Goal: Information Seeking & Learning: Check status

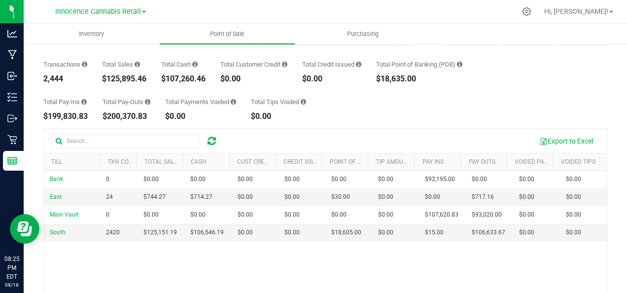
scroll to position [38, 0]
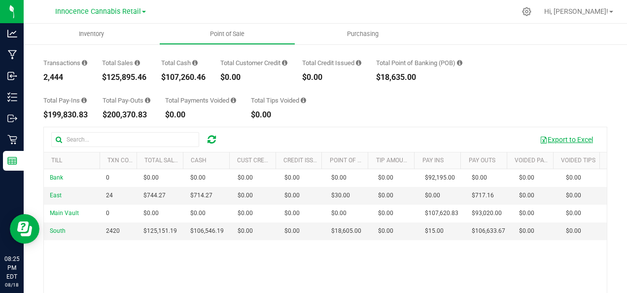
click at [555, 141] on button "Export to Excel" at bounding box center [566, 139] width 66 height 17
click at [562, 141] on button "Export to Excel" at bounding box center [566, 139] width 66 height 17
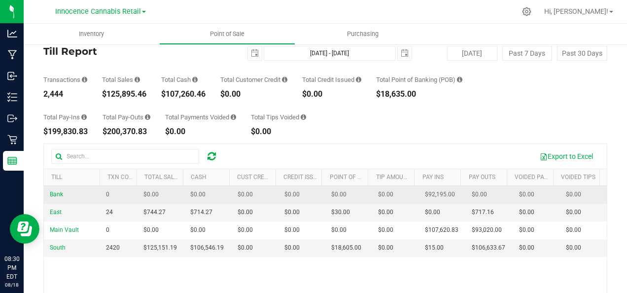
scroll to position [21, 0]
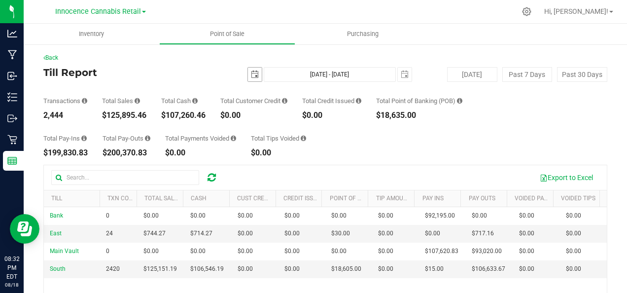
click at [252, 74] on span "select" at bounding box center [255, 74] width 8 height 8
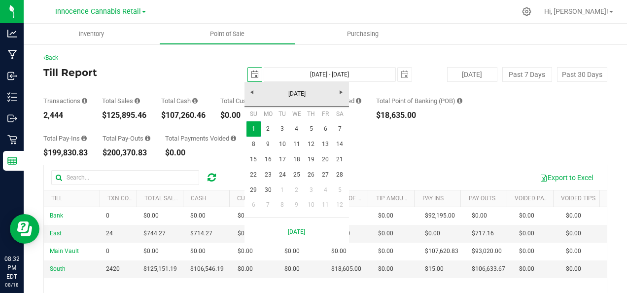
scroll to position [0, 25]
click at [403, 75] on span "select" at bounding box center [405, 74] width 8 height 8
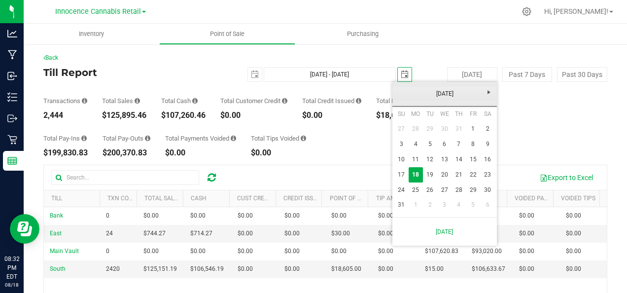
click at [402, 95] on link "[DATE]" at bounding box center [445, 93] width 106 height 15
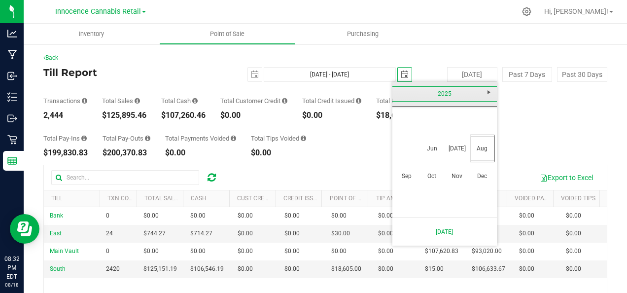
click at [434, 149] on link "Jun" at bounding box center [431, 148] width 25 height 25
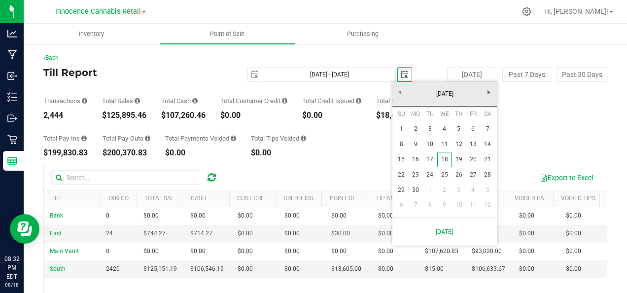
click at [446, 161] on link "18" at bounding box center [444, 159] width 14 height 15
type input "[DATE] - [DATE]"
type input "[DATE]"
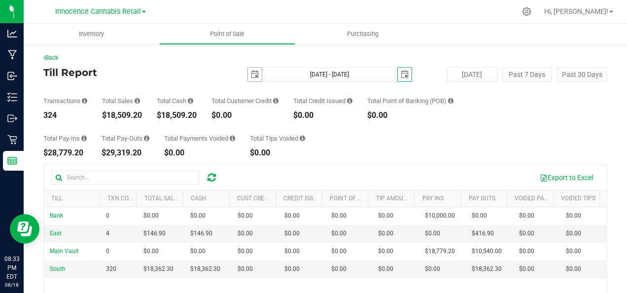
click at [251, 77] on span "select" at bounding box center [255, 74] width 8 height 8
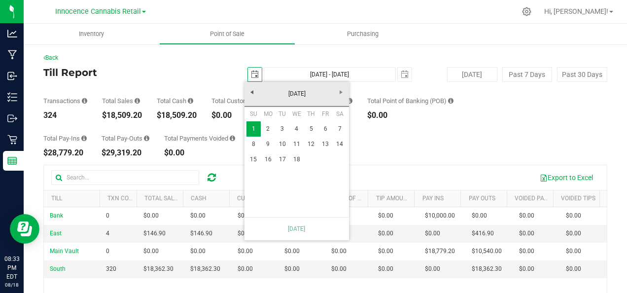
click at [282, 129] on link "3" at bounding box center [282, 128] width 14 height 15
type input "[DATE] - [DATE]"
type input "[DATE]"
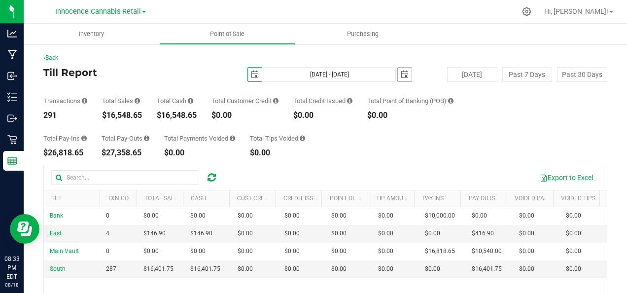
click at [401, 74] on span "select" at bounding box center [405, 74] width 8 height 8
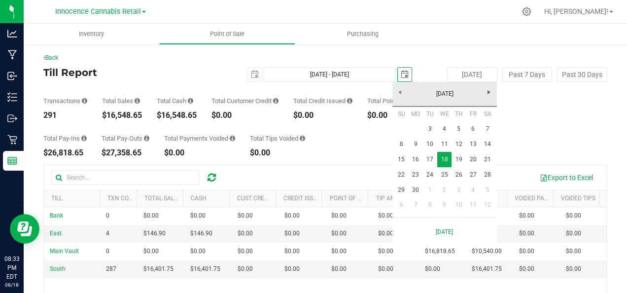
scroll to position [0, 25]
click at [444, 129] on link "4" at bounding box center [444, 128] width 14 height 15
type input "Jun 3, 2025 - Jun 4, 2025"
type input "2025-06-04"
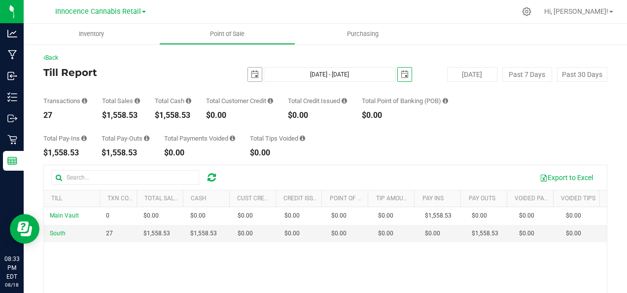
click at [251, 75] on span "select" at bounding box center [255, 74] width 8 height 8
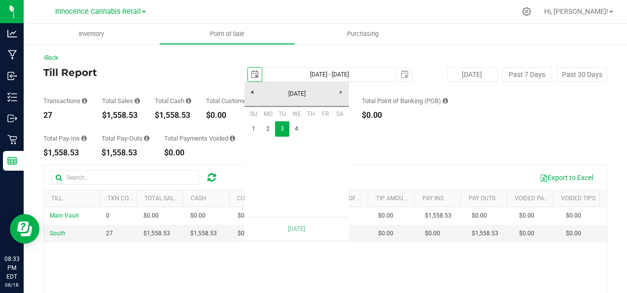
scroll to position [0, 25]
click at [268, 129] on link "2" at bounding box center [268, 128] width 14 height 15
type input "Jun 2, 2025 - Jun 4, 2025"
type input "2025-06-02"
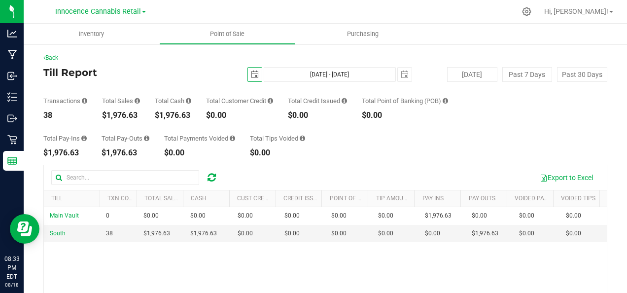
click at [251, 75] on span "select" at bounding box center [255, 74] width 8 height 8
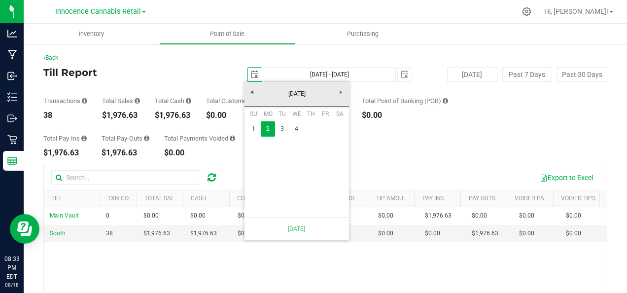
click at [253, 129] on link "1" at bounding box center [253, 128] width 14 height 15
type input "Jun 1, 2025 - Jun 4, 2025"
type input "[DATE]"
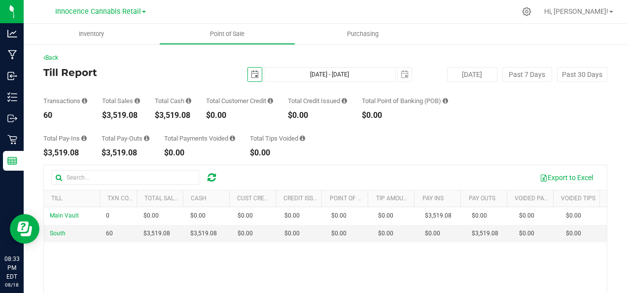
click at [252, 75] on span "select" at bounding box center [255, 74] width 8 height 8
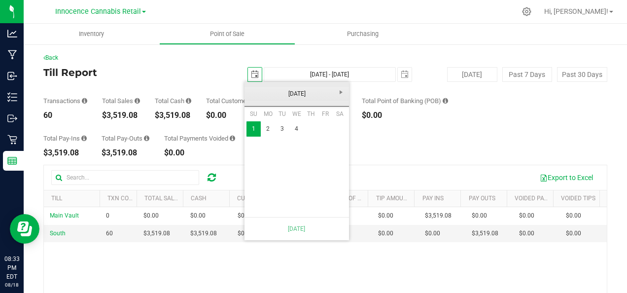
click at [252, 92] on link "June 2025" at bounding box center [297, 93] width 106 height 15
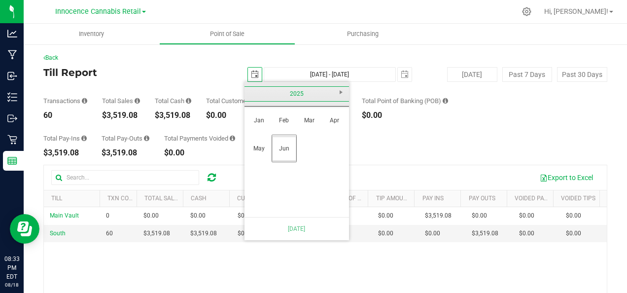
click at [259, 147] on link "May" at bounding box center [258, 148] width 25 height 25
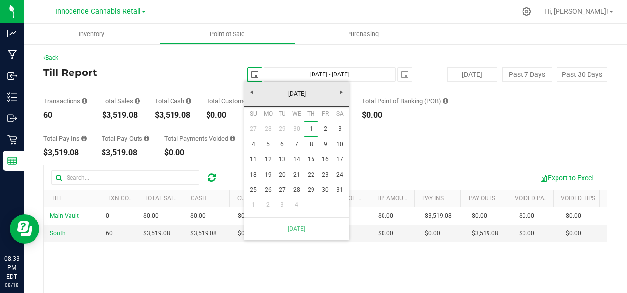
click at [341, 191] on link "31" at bounding box center [340, 189] width 14 height 15
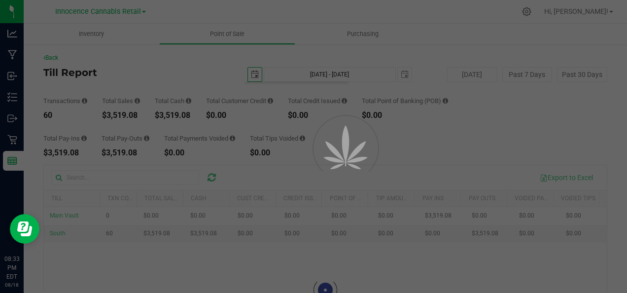
type input "May 31, 2025 - Jun 4, 2025"
type input "2025-05-31"
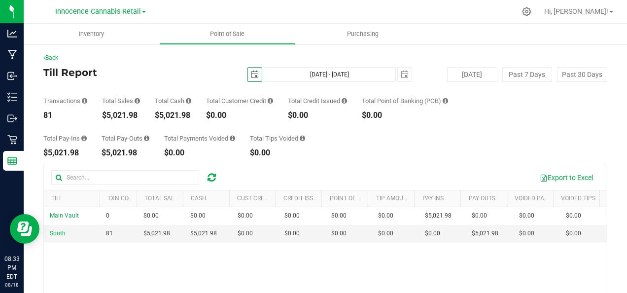
click at [356, 119] on div "Total Pay-Ins $5,021.98 Total Pay-Outs $5,021.98 Total Payments Voided $0.00 To…" at bounding box center [325, 137] width 564 height 37
click at [251, 72] on span "select" at bounding box center [255, 74] width 8 height 8
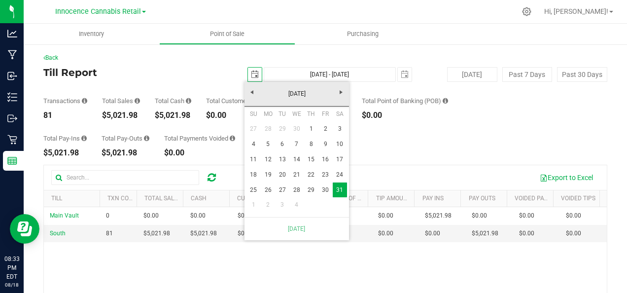
click at [282, 189] on link "27" at bounding box center [282, 189] width 14 height 15
type input "May 27, 2025 - Jun 4, 2025"
type input "2025-05-27"
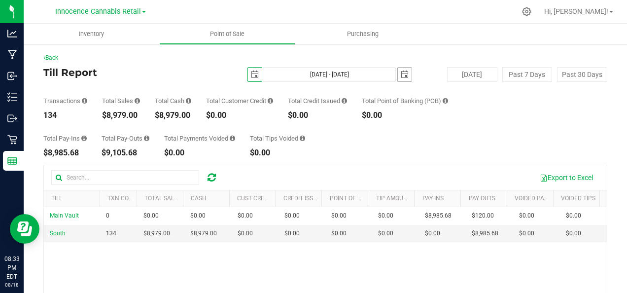
click at [401, 75] on span "select" at bounding box center [405, 74] width 8 height 8
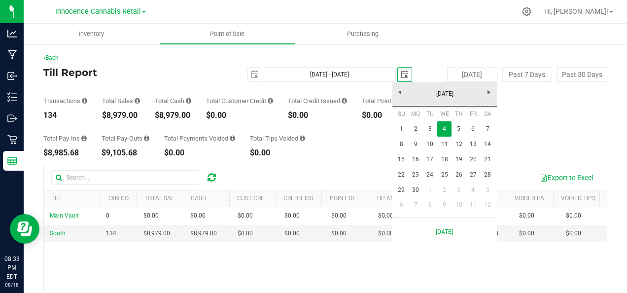
scroll to position [0, 25]
click at [403, 93] on link "June 2025" at bounding box center [445, 93] width 106 height 15
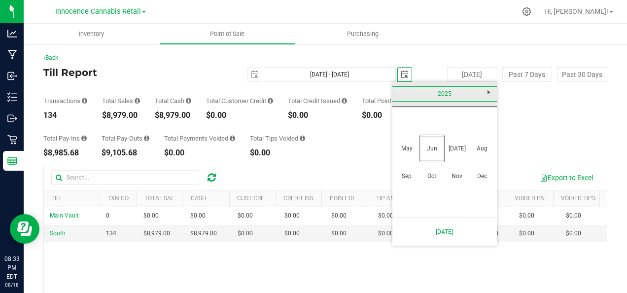
click at [411, 152] on link "May" at bounding box center [406, 148] width 25 height 25
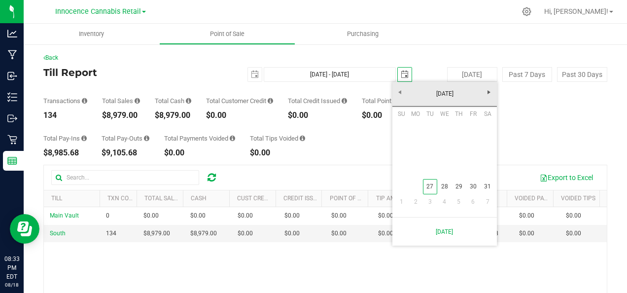
click at [444, 186] on link "28" at bounding box center [444, 186] width 14 height 15
type input "May 27, 2025 - May 28, 2025"
type input "2025-05-28"
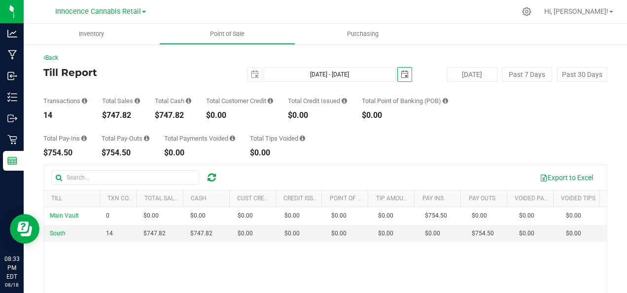
click at [401, 74] on span "select" at bounding box center [405, 74] width 8 height 8
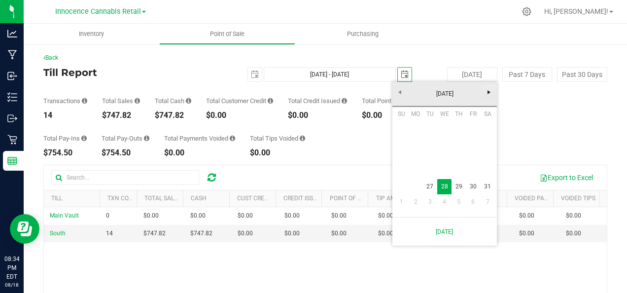
click at [485, 90] on span "Next" at bounding box center [489, 92] width 8 height 8
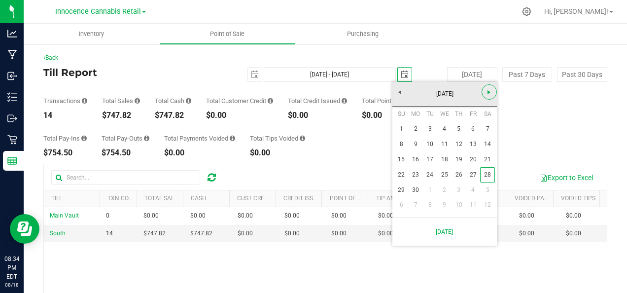
click at [488, 93] on span "Next" at bounding box center [489, 92] width 8 height 8
click at [484, 99] on div "July 2025" at bounding box center [444, 94] width 109 height 25
click at [489, 92] on span "Next" at bounding box center [489, 92] width 8 height 8
click at [414, 177] on link "18" at bounding box center [416, 174] width 14 height 15
type input "May 27, 2025 - Aug 18, 2025"
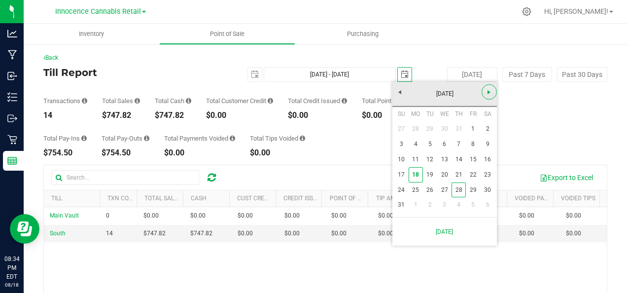
type input "[DATE]"
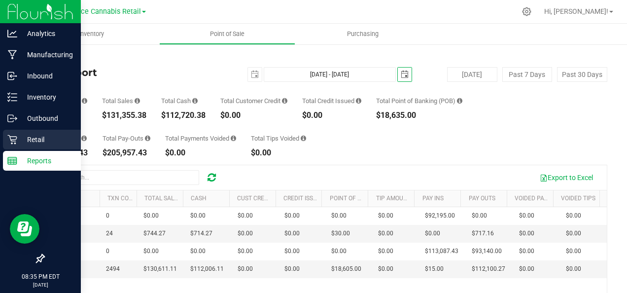
click at [11, 142] on icon at bounding box center [12, 140] width 10 height 10
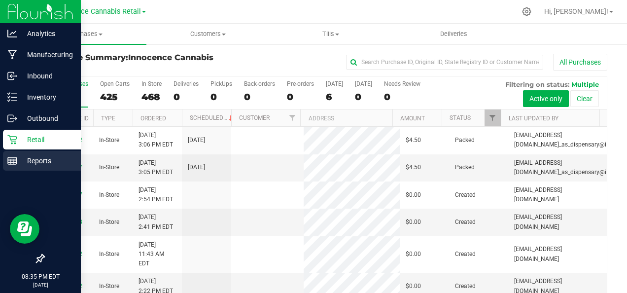
click at [12, 163] on line at bounding box center [12, 163] width 9 height 0
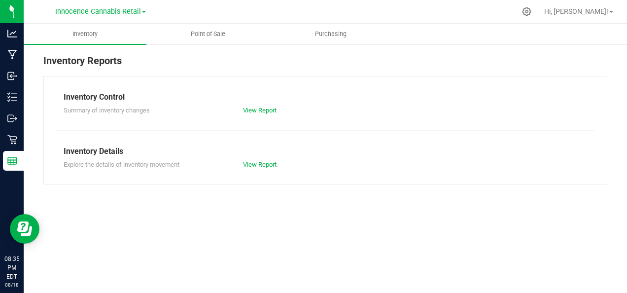
click at [313, 213] on div "Inventory Point of Sale Purchasing Inventory Reports Inventory Control Summary …" at bounding box center [325, 158] width 603 height 269
click at [214, 34] on span "Point of Sale" at bounding box center [207, 34] width 61 height 9
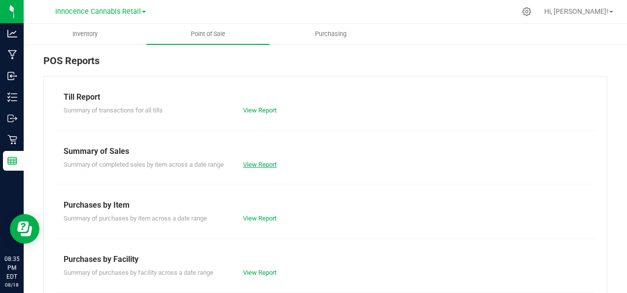
click at [269, 165] on link "View Report" at bounding box center [260, 164] width 34 height 7
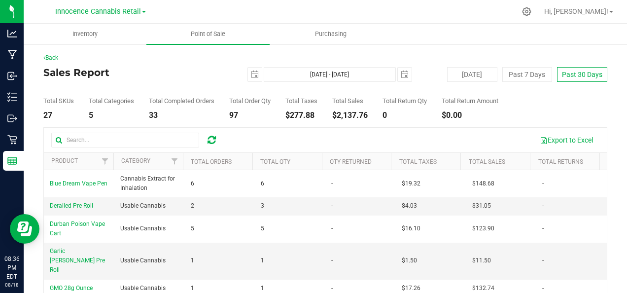
click at [569, 77] on button "Past 30 Days" at bounding box center [582, 74] width 50 height 15
type input "2025-07-19"
type input "Jul 19, 2025 - Aug 18, 2025"
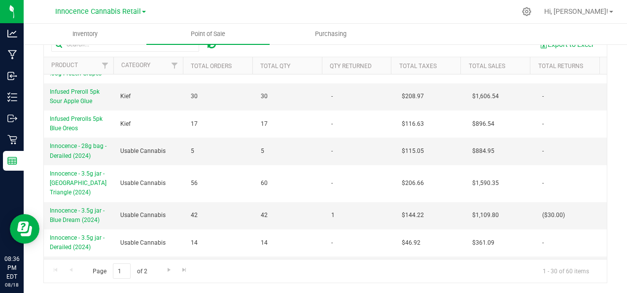
scroll to position [252, 0]
click at [170, 272] on span "Go to the next page" at bounding box center [169, 270] width 8 height 8
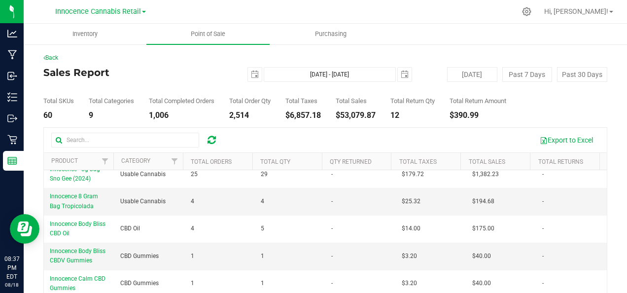
scroll to position [0, 0]
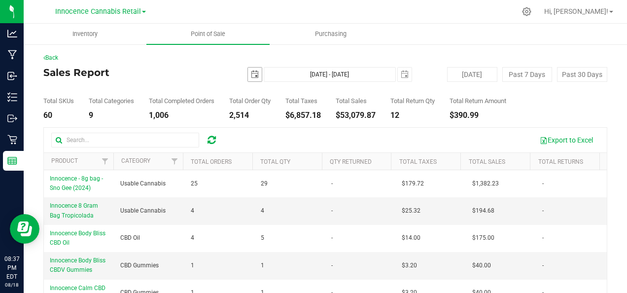
click at [253, 77] on span "select" at bounding box center [255, 74] width 8 height 8
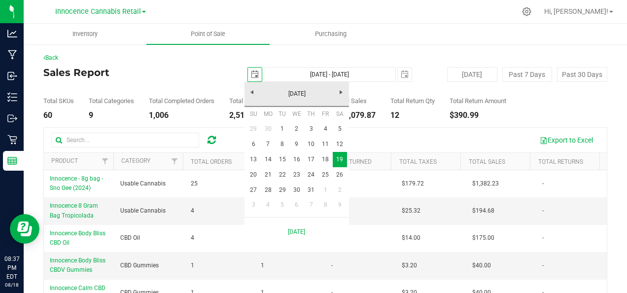
scroll to position [0, 25]
click at [252, 92] on link "July 2025" at bounding box center [297, 93] width 106 height 15
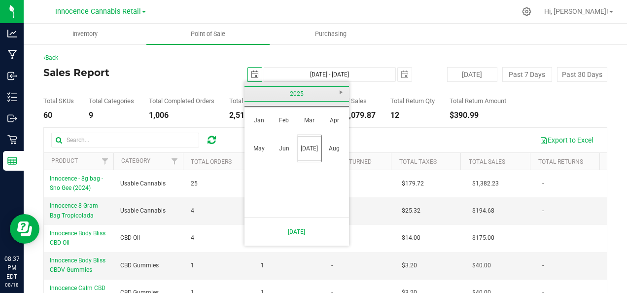
click at [262, 149] on link "May" at bounding box center [258, 148] width 25 height 25
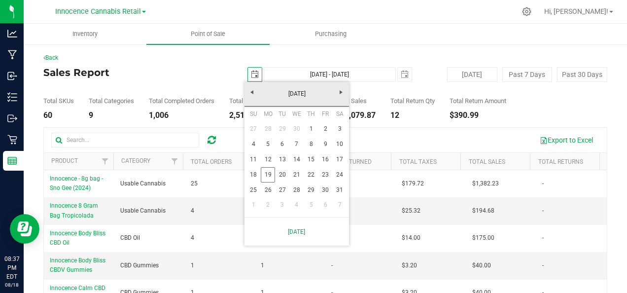
click at [283, 189] on link "27" at bounding box center [282, 189] width 14 height 15
type input "2025-05-27"
type input "May 27, 2025 - Aug 18, 2025"
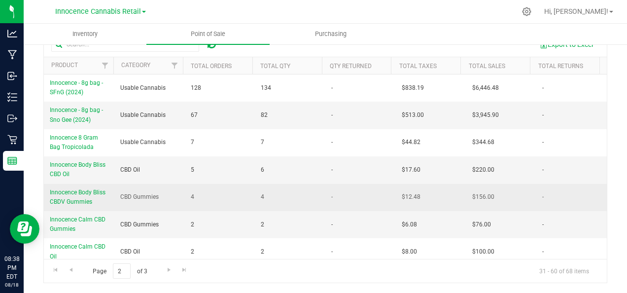
scroll to position [96, 0]
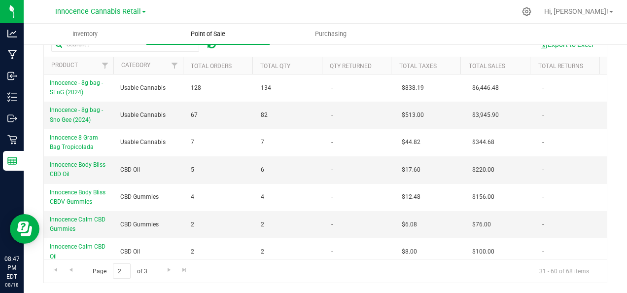
click at [207, 33] on span "Point of Sale" at bounding box center [207, 34] width 61 height 9
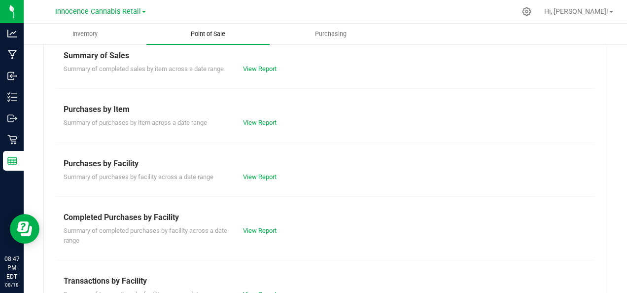
click at [207, 33] on span "Point of Sale" at bounding box center [207, 34] width 61 height 9
click at [254, 71] on link "View Report" at bounding box center [260, 68] width 34 height 7
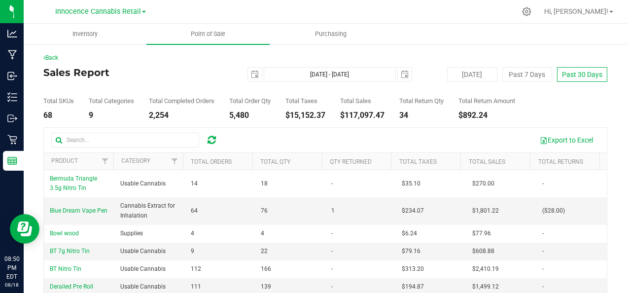
click at [581, 77] on button "Past 30 Days" at bounding box center [582, 74] width 50 height 15
type input "2025-07-19"
type input "Jul 19, 2025 - Aug 18, 2025"
type input "2025-08-17"
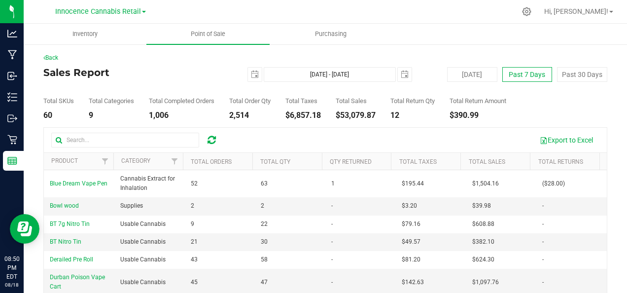
click at [518, 75] on button "Past 7 Days" at bounding box center [527, 74] width 50 height 15
type input "2025-08-11"
type input "Aug 11, 2025 - Aug 18, 2025"
